Goal: Navigation & Orientation: Find specific page/section

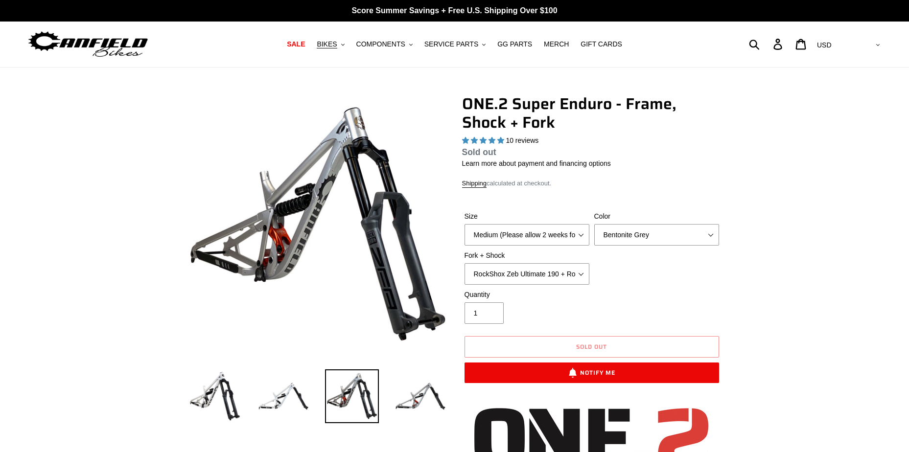
select select "highest-rating"
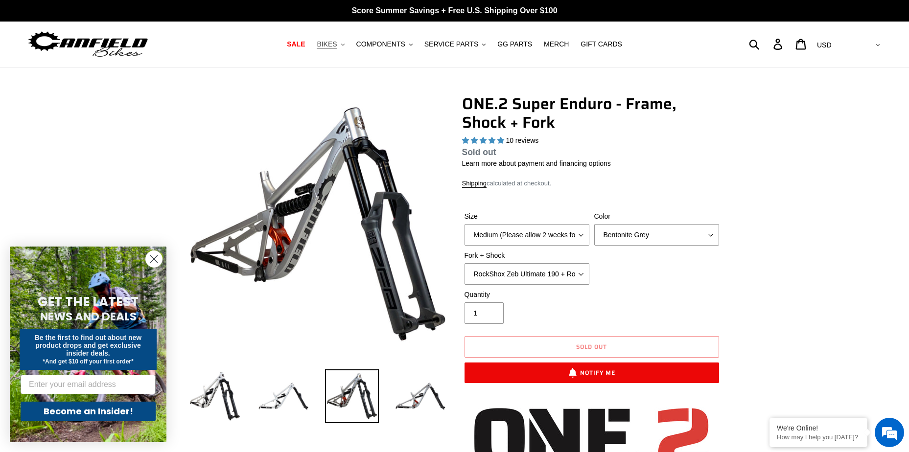
click at [330, 44] on span "BIKES" at bounding box center [327, 44] width 20 height 8
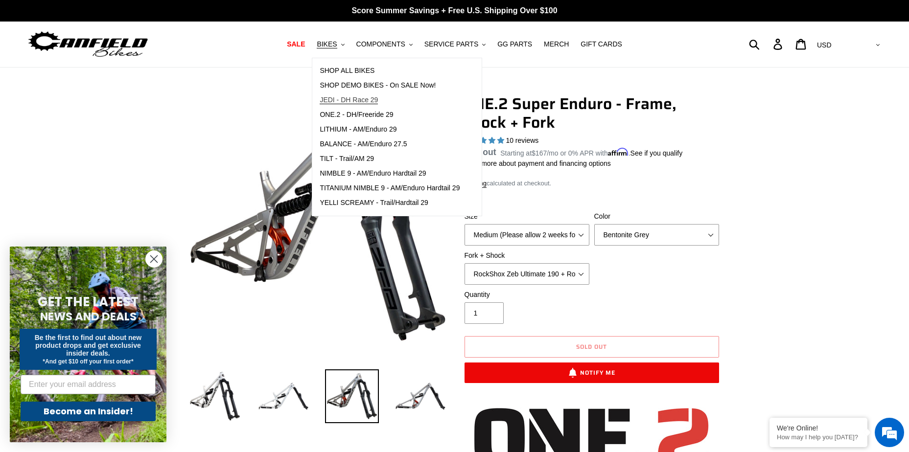
click at [362, 103] on span "JEDI - DH Race 29" at bounding box center [349, 100] width 58 height 8
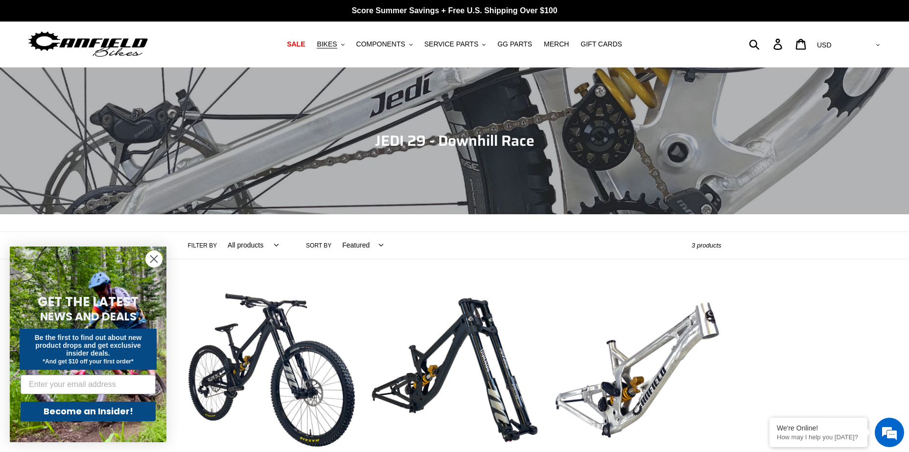
click at [66, 41] on img at bounding box center [88, 44] width 122 height 31
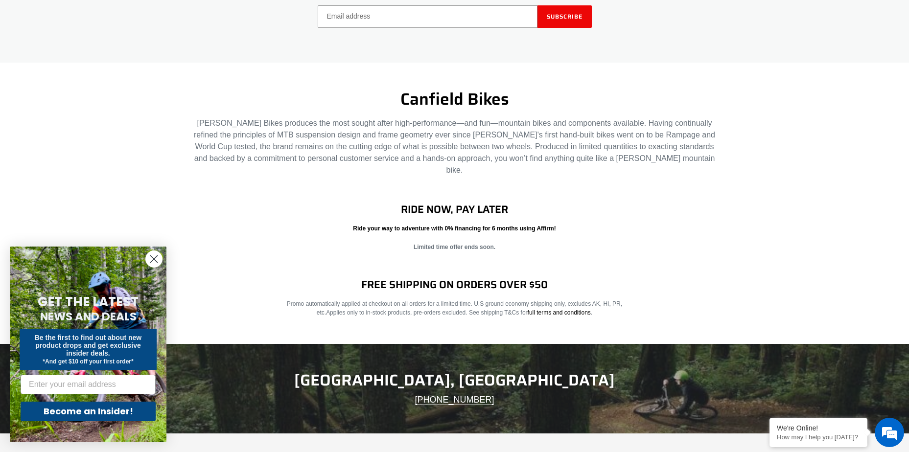
scroll to position [1469, 0]
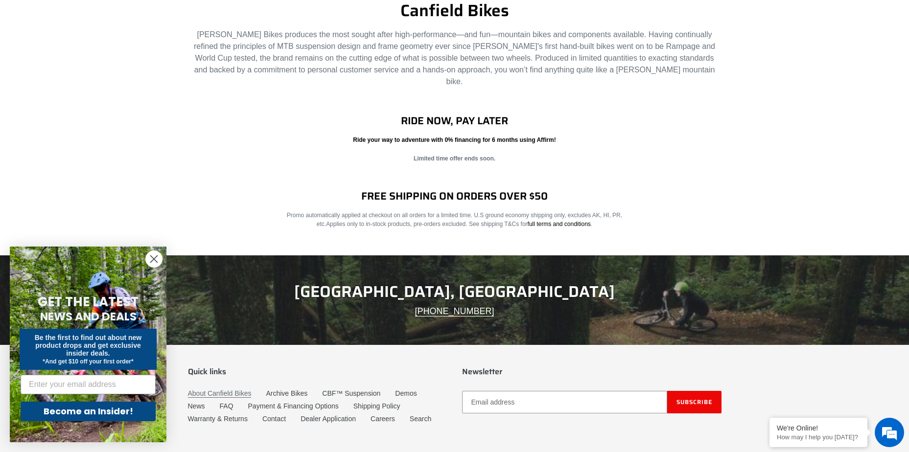
click at [238, 390] on link "About Canfield Bikes" at bounding box center [220, 394] width 64 height 8
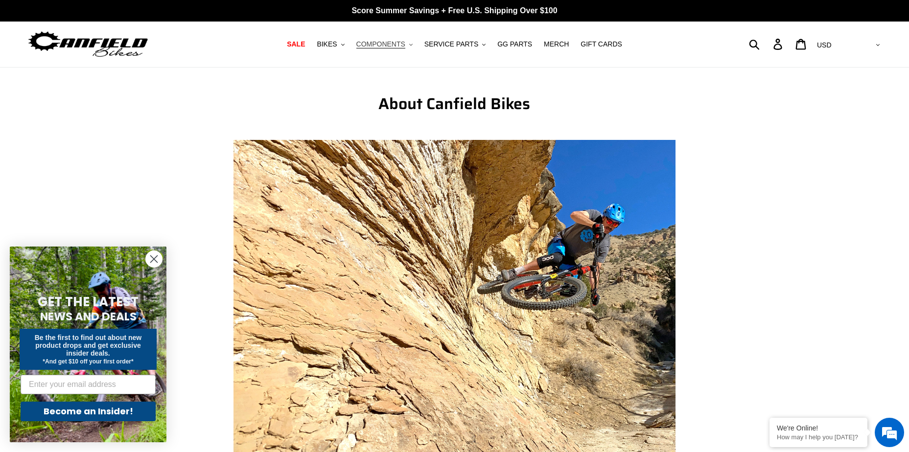
click at [393, 48] on span "COMPONENTS" at bounding box center [380, 44] width 49 height 8
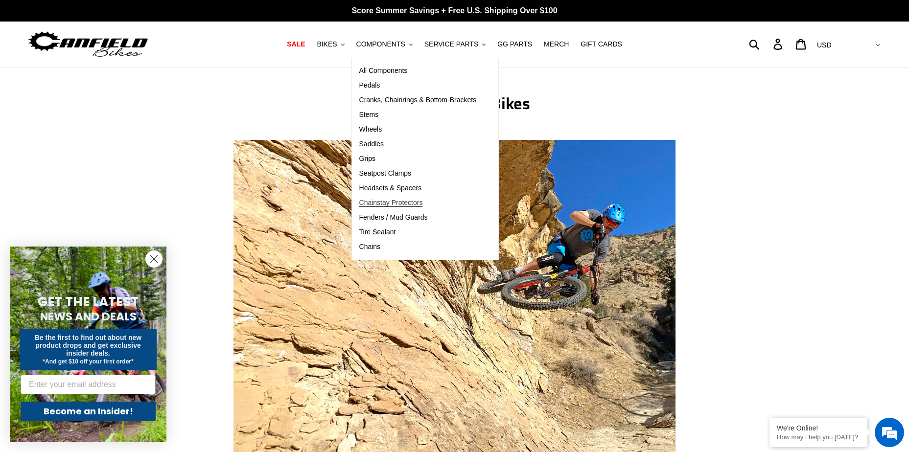
click at [393, 203] on span "Chainstay Protectors" at bounding box center [391, 203] width 64 height 8
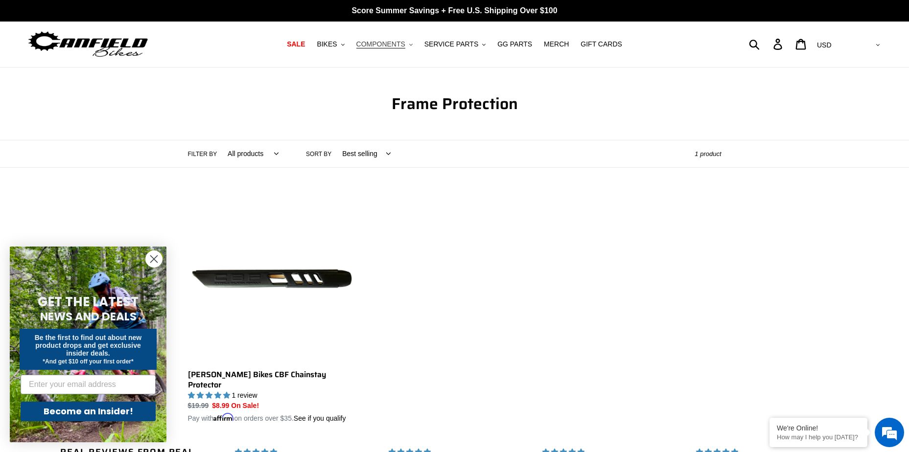
click at [415, 43] on button "COMPONENTS .cls-1{fill:#231f20}" at bounding box center [385, 44] width 66 height 13
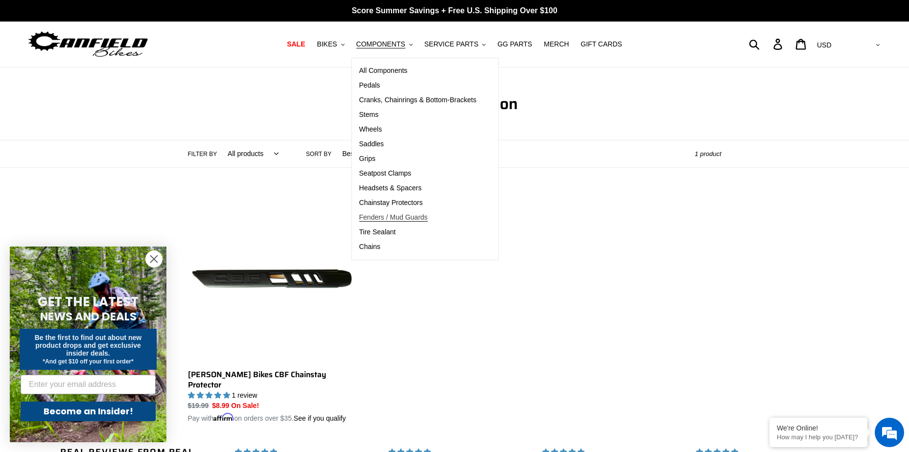
click at [413, 216] on span "Fenders / Mud Guards" at bounding box center [393, 217] width 69 height 8
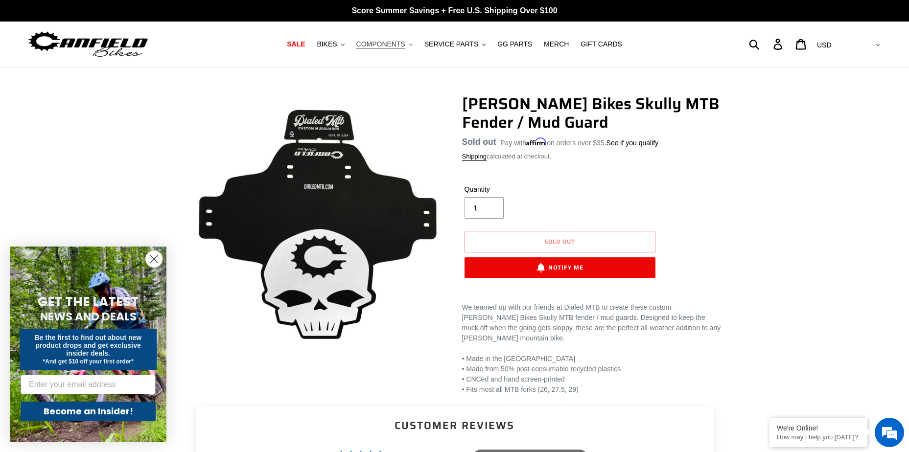
click at [418, 47] on button "COMPONENTS .cls-1{fill:#231f20}" at bounding box center [385, 44] width 66 height 13
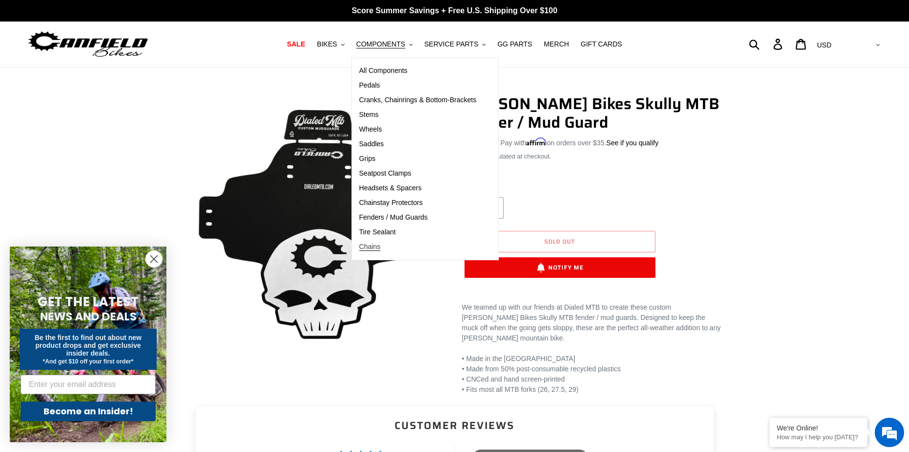
click at [380, 250] on span "Chains" at bounding box center [370, 247] width 22 height 8
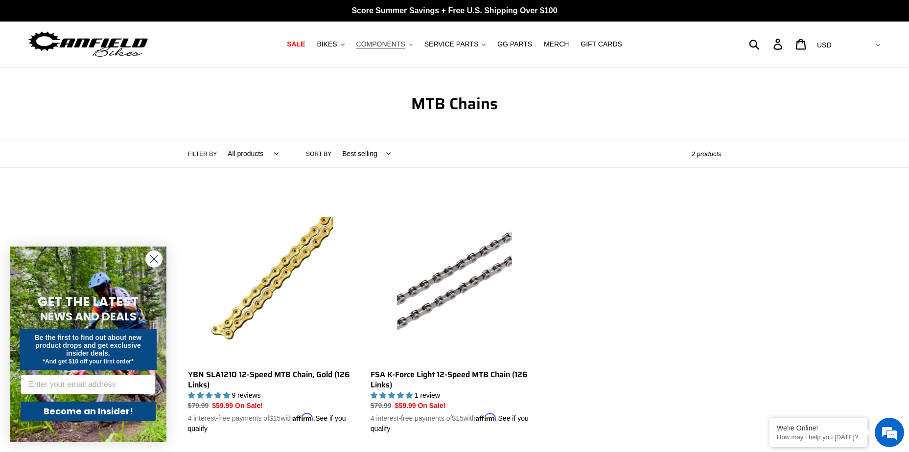
click at [413, 44] on icon ".cls-1{fill:#231f20}" at bounding box center [410, 44] width 3 height 3
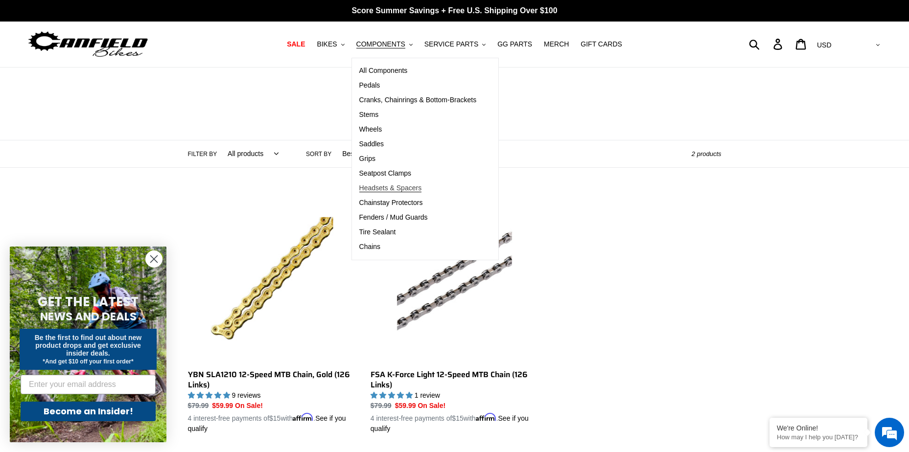
click at [421, 189] on span "Headsets & Spacers" at bounding box center [390, 188] width 63 height 8
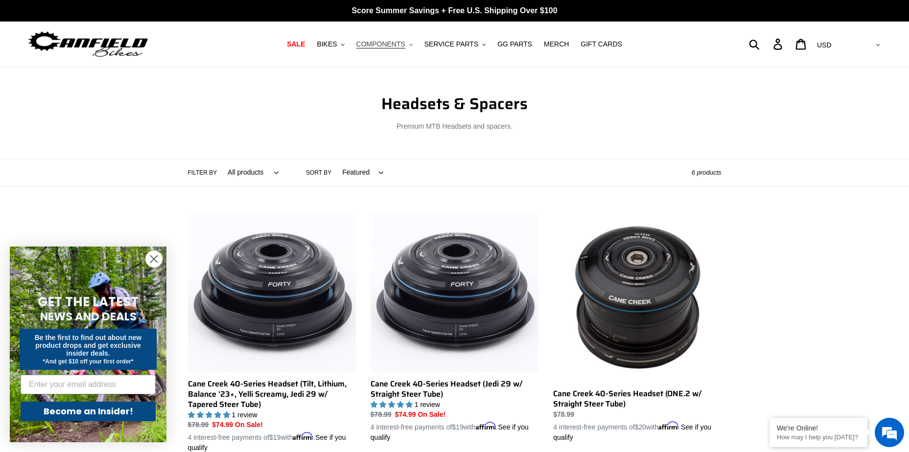
click at [413, 46] on icon ".cls-1{fill:#231f20}" at bounding box center [410, 44] width 3 height 3
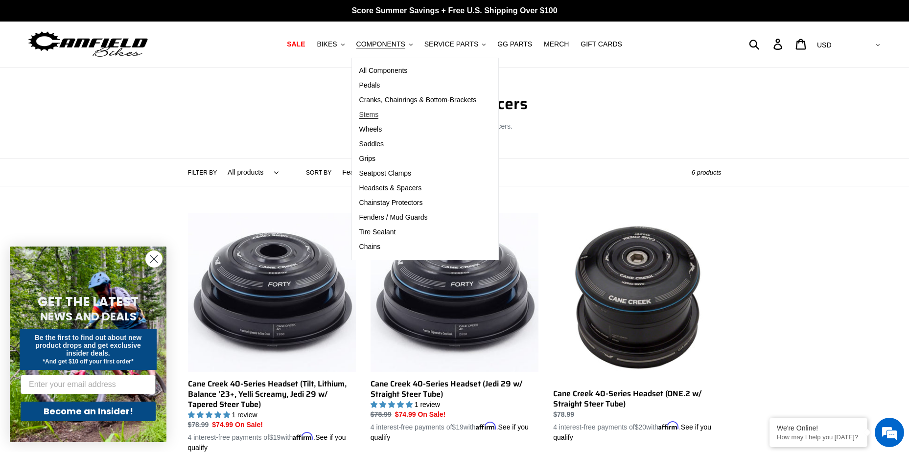
click at [379, 115] on span "Stems" at bounding box center [369, 115] width 20 height 8
